Goal: Entertainment & Leisure: Browse casually

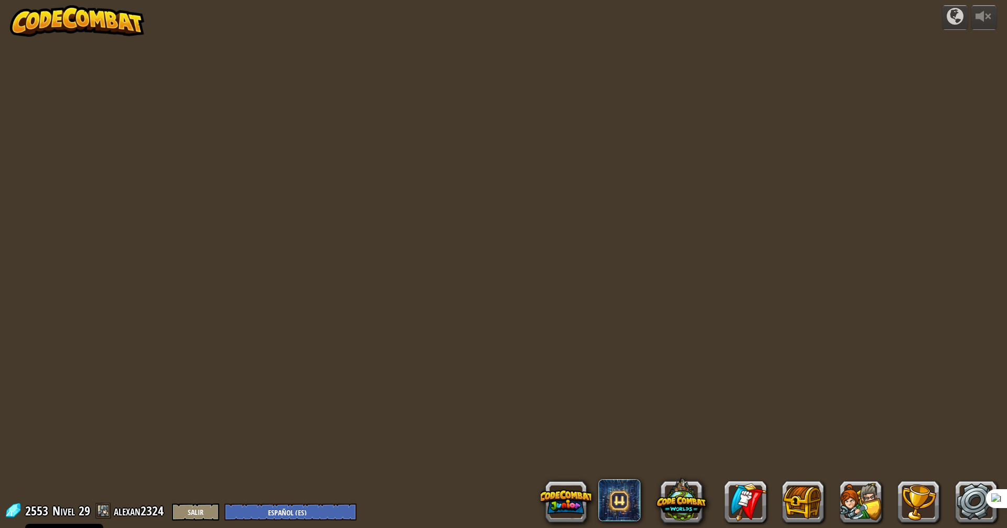
select select "es-ES"
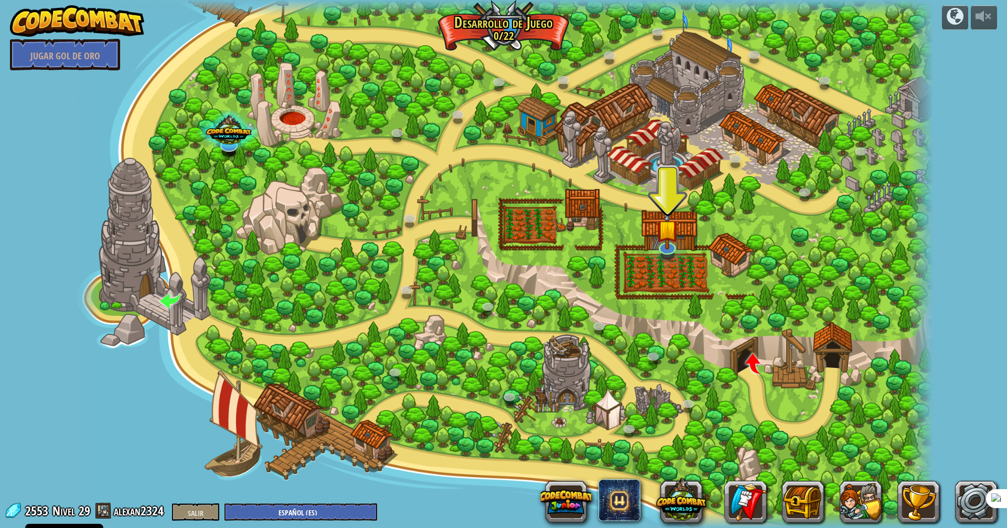
select select "es-ES"
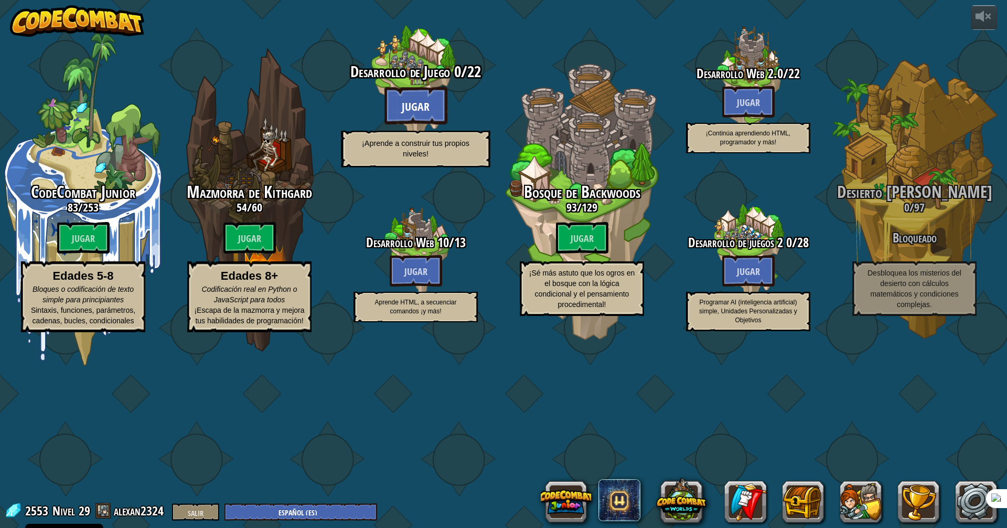
click at [421, 124] on btn "Jugar" at bounding box center [416, 106] width 63 height 38
select select "es-ES"
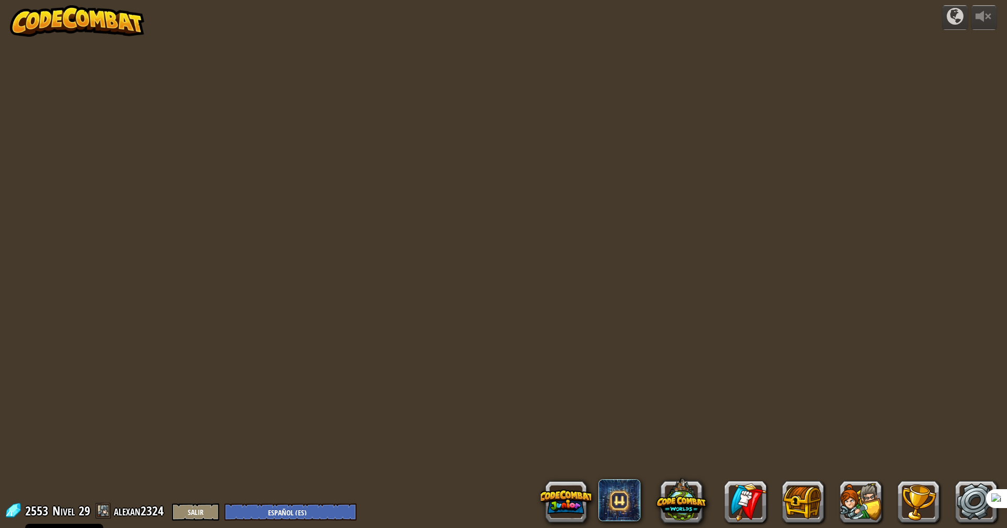
select select "es-ES"
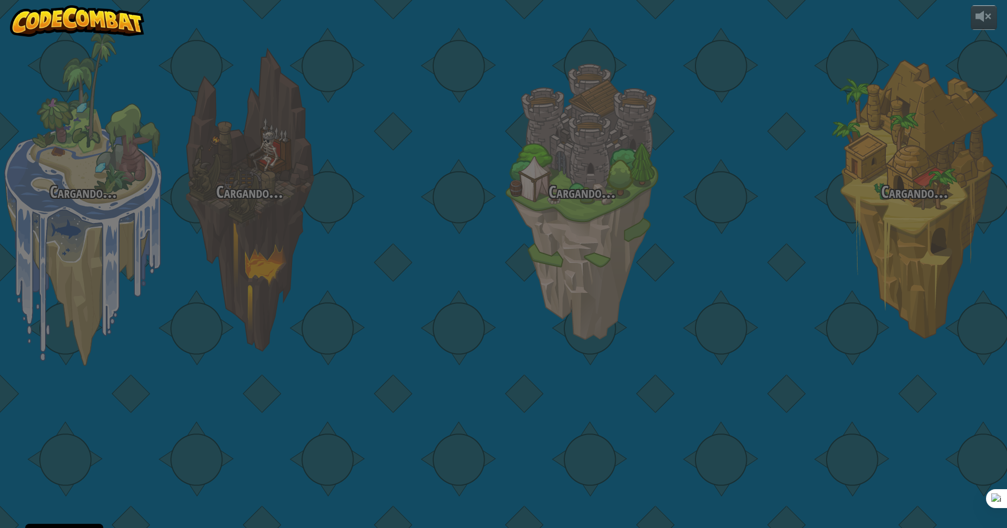
select select "es-ES"
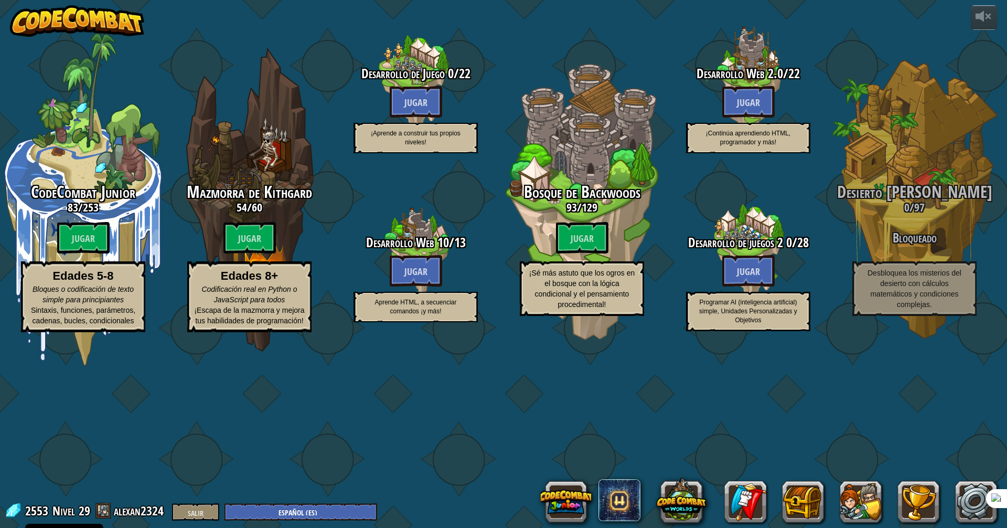
click at [442, 474] on div "CodeCombat Junior 83 / 253 Jugar Edades 5-8 Bloques o codificación de texto sim…" at bounding box center [503, 264] width 1007 height 528
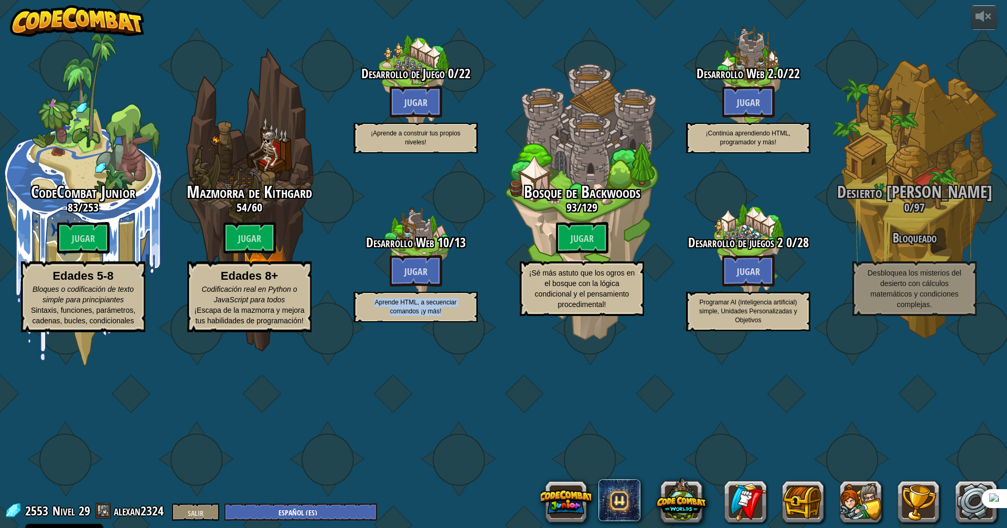
click at [442, 474] on div "CodeCombat Junior 83 / 253 Jugar Edades 5-8 Bloques o codificación de texto sim…" at bounding box center [503, 264] width 1007 height 528
drag, startPoint x: 442, startPoint y: 474, endPoint x: 443, endPoint y: 481, distance: 6.4
click at [442, 474] on div "CodeCombat Junior 83 / 253 Jugar Edades 5-8 Bloques o codificación de texto sim…" at bounding box center [503, 264] width 1007 height 528
click at [463, 494] on div "CodeCombat Junior 83 / 253 Jugar Edades 5-8 Bloques o codificación de texto sim…" at bounding box center [503, 264] width 1007 height 528
click at [466, 498] on div "CodeCombat Junior 83 / 253 Jugar Edades 5-8 Bloques o codificación de texto sim…" at bounding box center [503, 264] width 1007 height 528
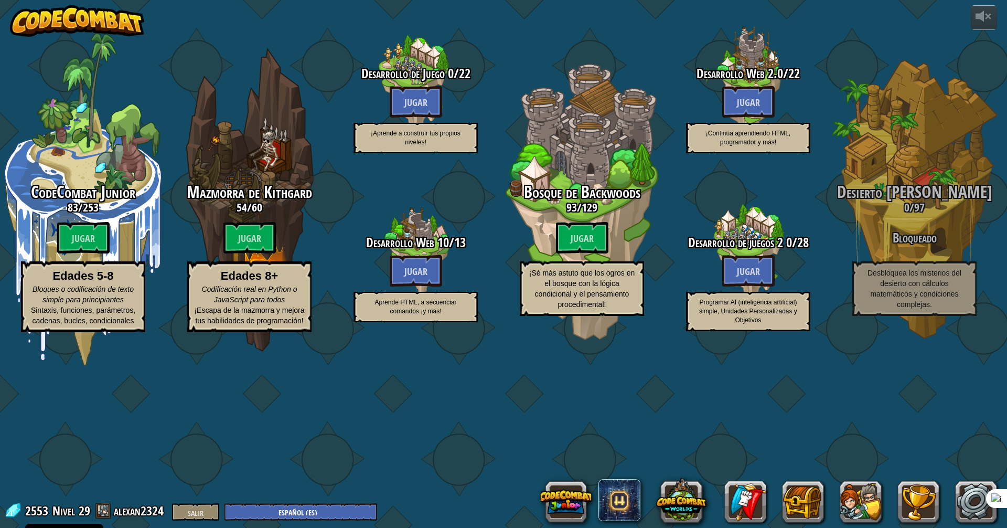
click at [470, 505] on div "CodeCombat Junior 83 / 253 Jugar Edades 5-8 Bloques o codificación de texto sim…" at bounding box center [503, 264] width 1007 height 528
click at [471, 507] on div "CodeCombat Junior 83 / 253 Jugar Edades 5-8 Bloques o codificación de texto sim…" at bounding box center [503, 264] width 1007 height 528
click at [473, 508] on div "CodeCombat Junior 83 / 253 Jugar Edades 5-8 Bloques o codificación de texto sim…" at bounding box center [503, 264] width 1007 height 528
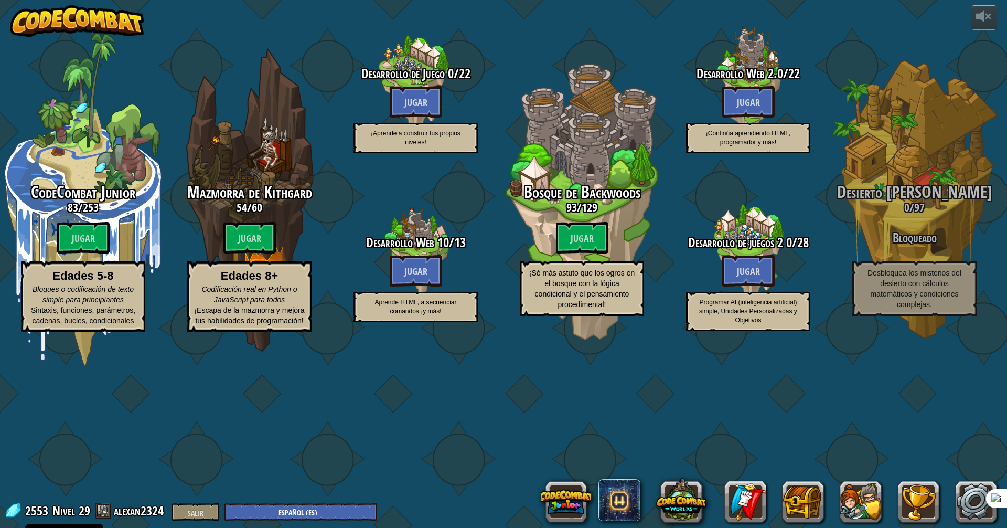
click at [471, 508] on div "CodeCombat Junior 83 / 253 Jugar Edades 5-8 Bloques o codificación de texto sim…" at bounding box center [503, 264] width 1007 height 528
click at [457, 505] on div "CodeCombat Junior 83 / 253 Jugar Edades 5-8 Bloques o codificación de texto sim…" at bounding box center [503, 264] width 1007 height 528
